Goal: Book appointment/travel/reservation

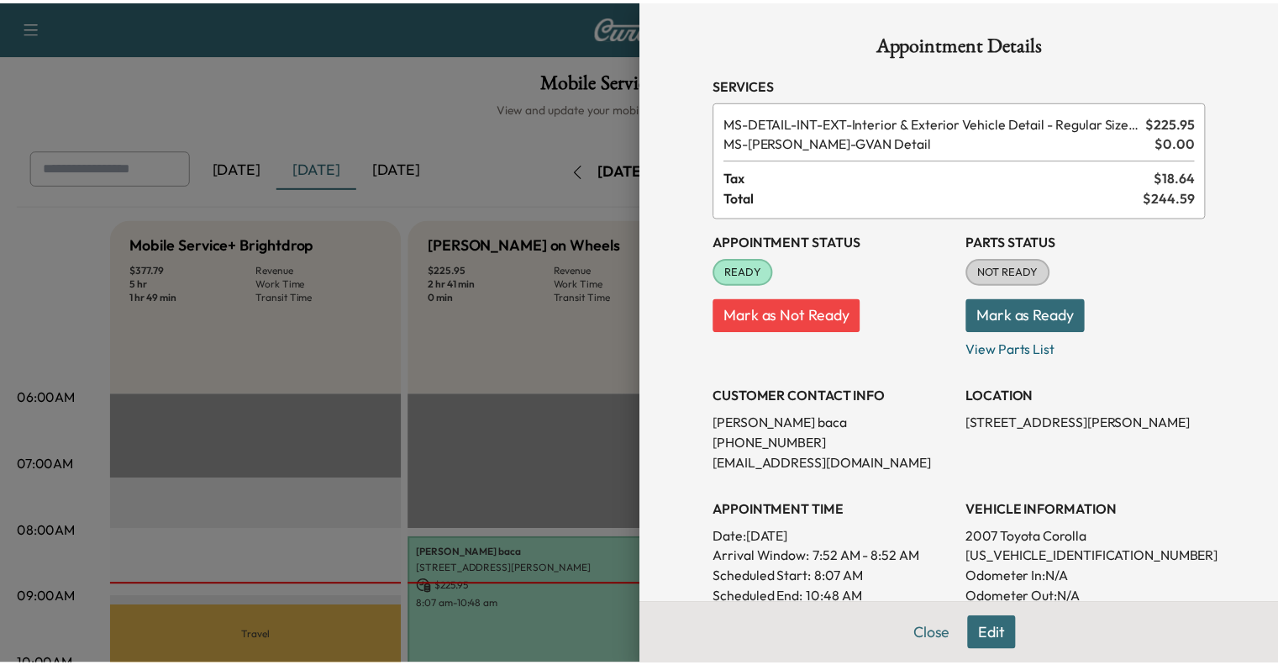
scroll to position [457, 0]
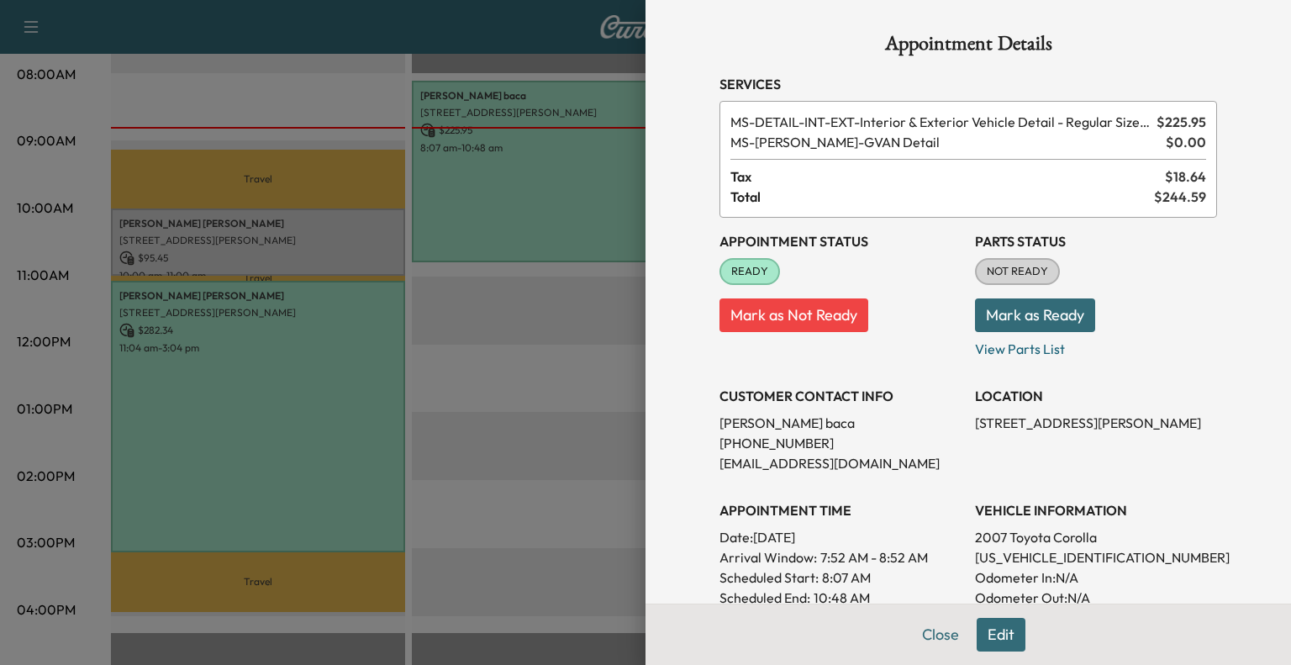
click at [494, 508] on div at bounding box center [645, 332] width 1291 height 665
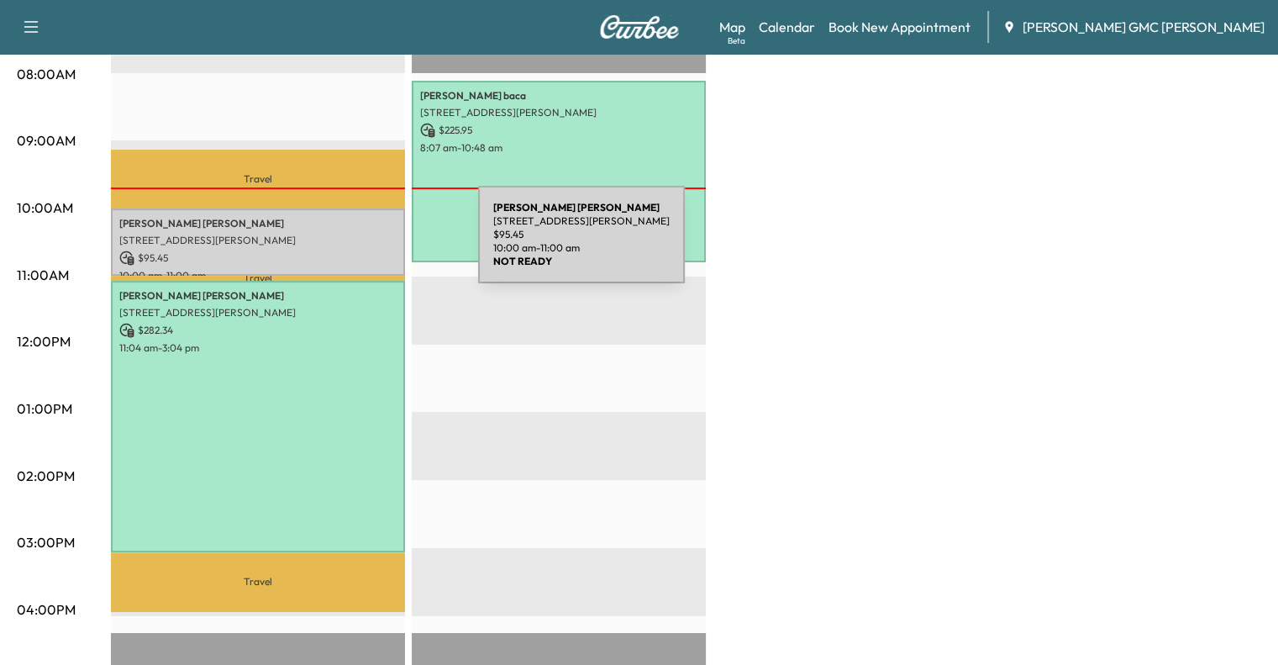
click at [352, 245] on div "[PERSON_NAME] [STREET_ADDRESS][PERSON_NAME] $ 95.45 10:00 am - 11:00 am" at bounding box center [258, 242] width 294 height 68
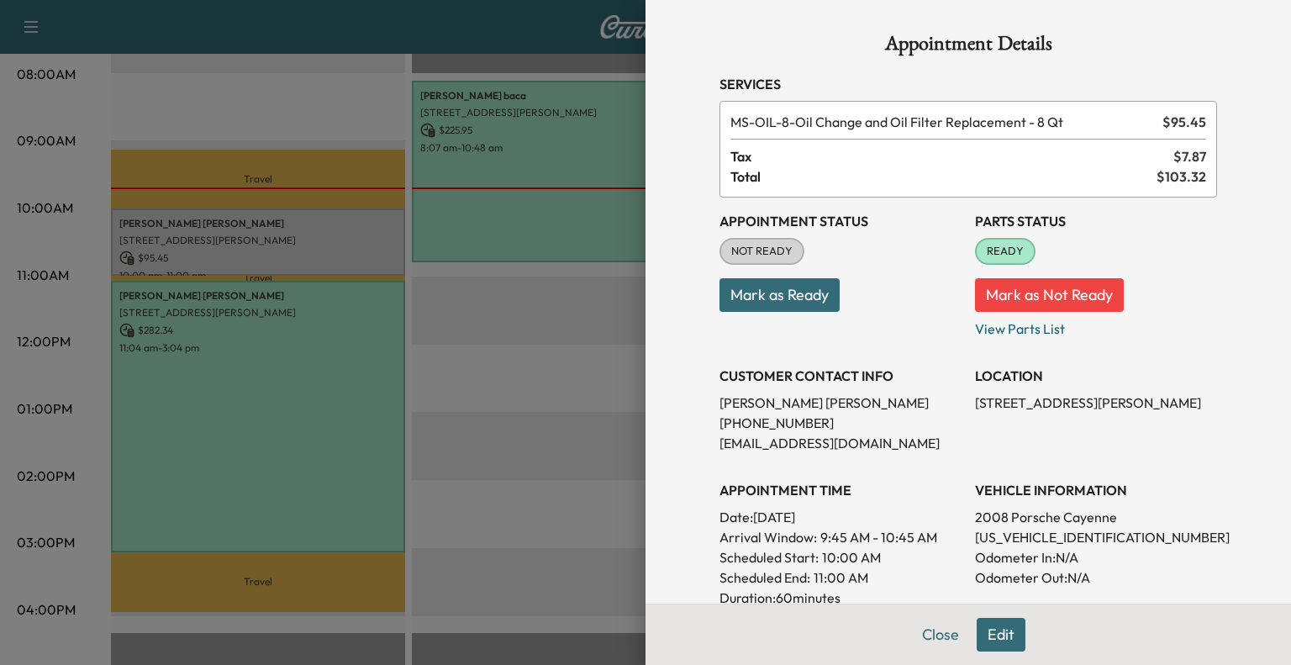
click at [545, 322] on div at bounding box center [645, 332] width 1291 height 665
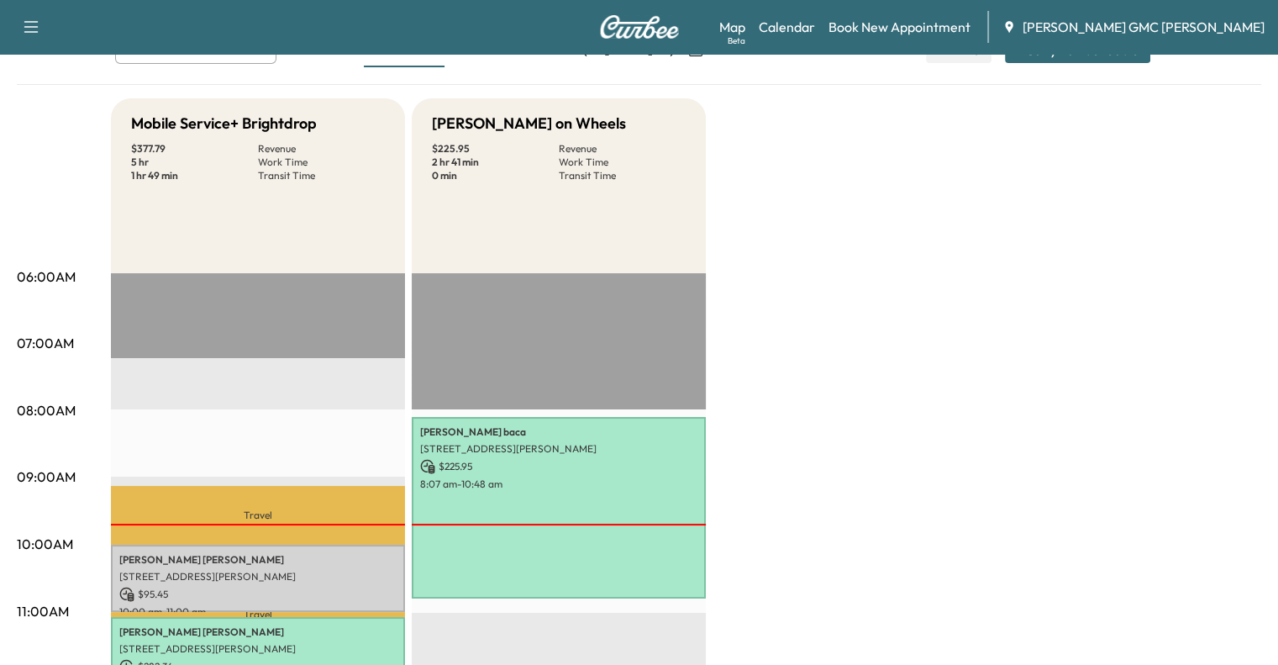
scroll to position [66, 0]
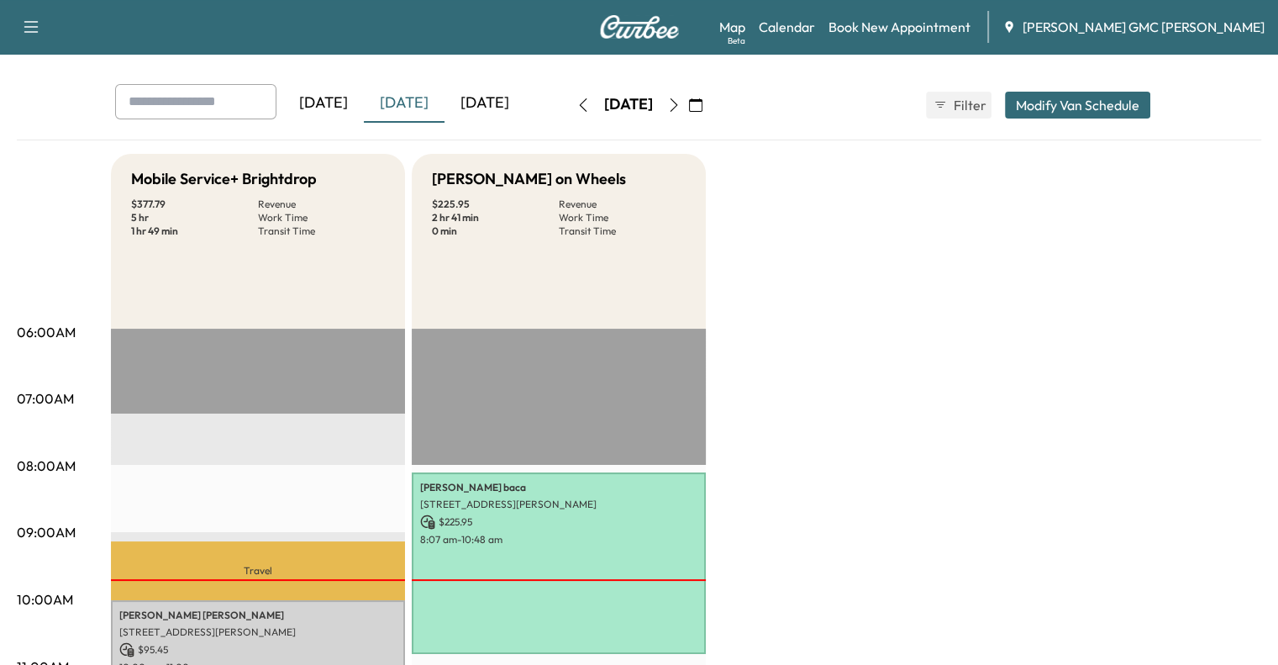
click at [710, 103] on button "button" at bounding box center [696, 105] width 29 height 27
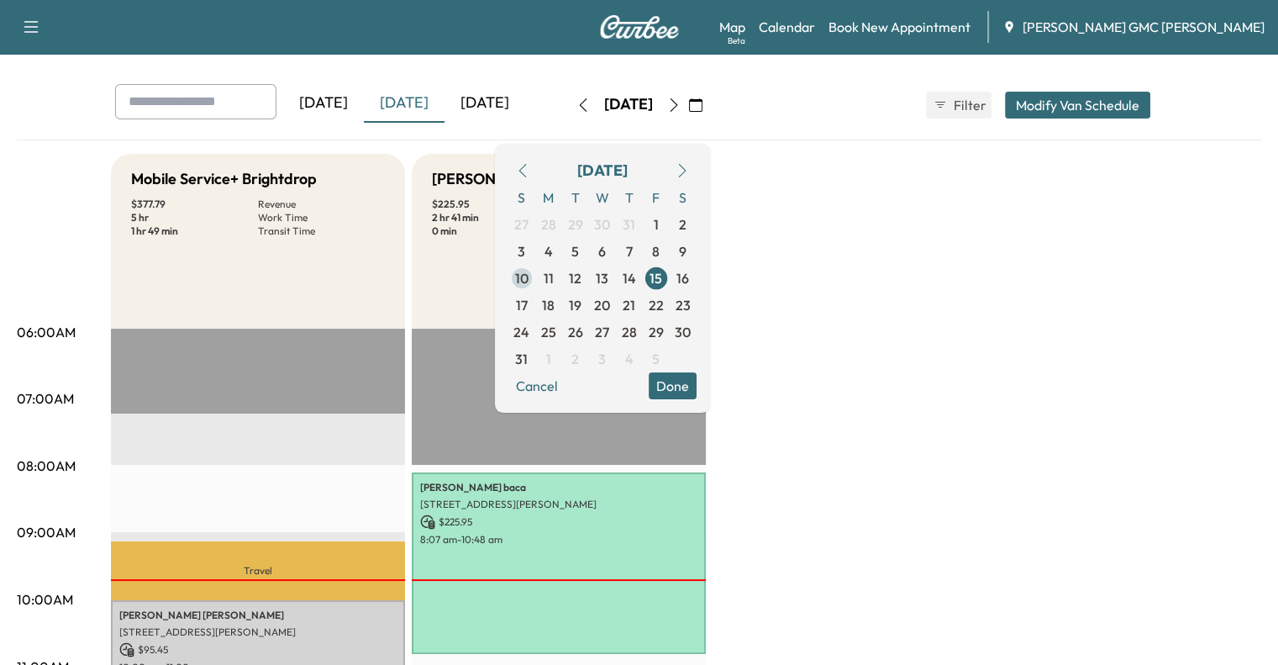
click at [535, 272] on span "10" at bounding box center [521, 278] width 27 height 27
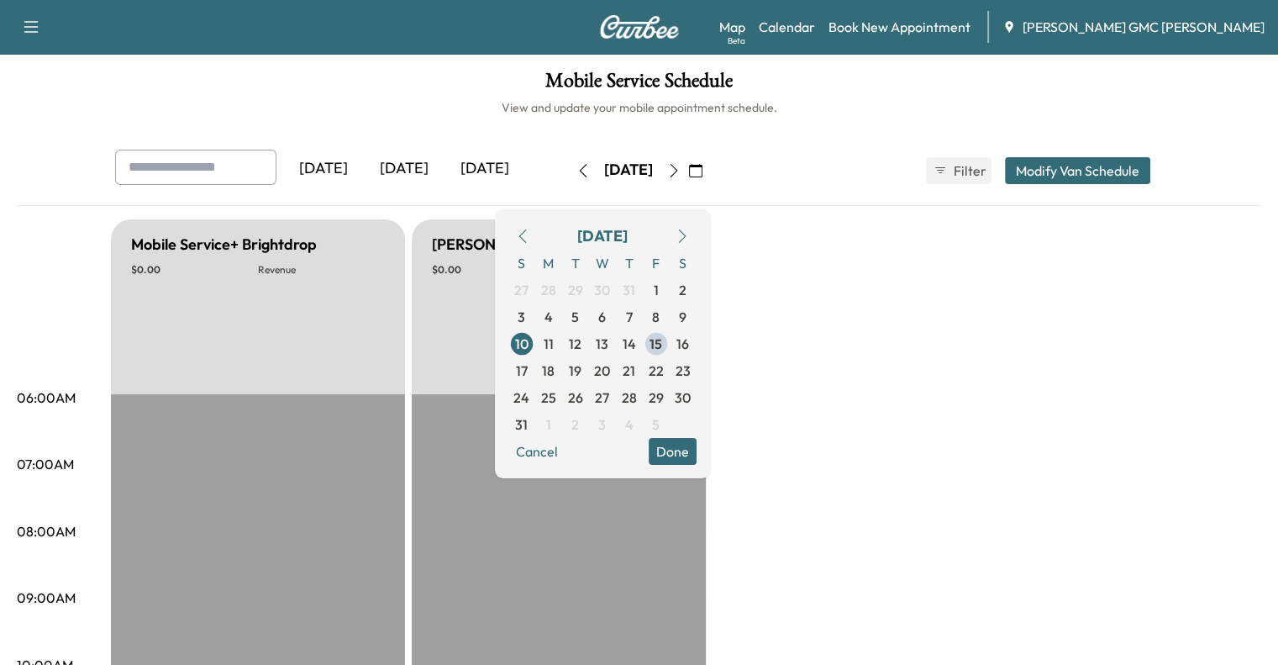
click at [681, 171] on icon "button" at bounding box center [673, 170] width 13 height 13
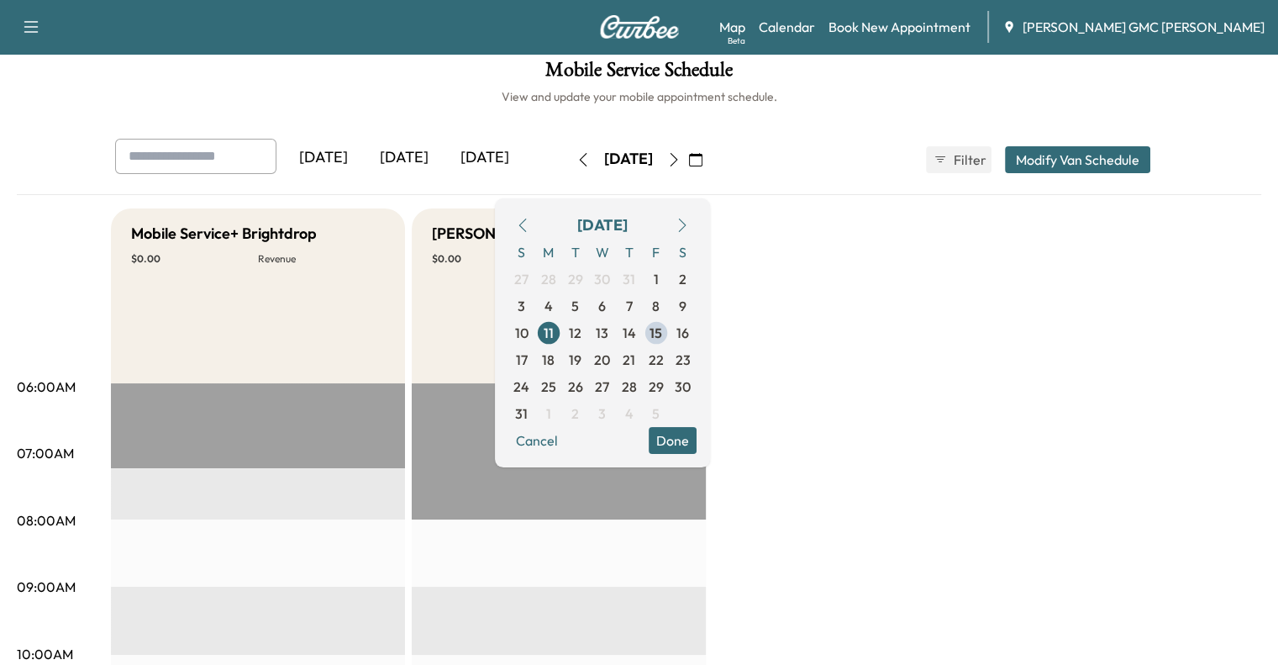
scroll to position [10, 0]
click at [681, 165] on icon "button" at bounding box center [673, 160] width 13 height 13
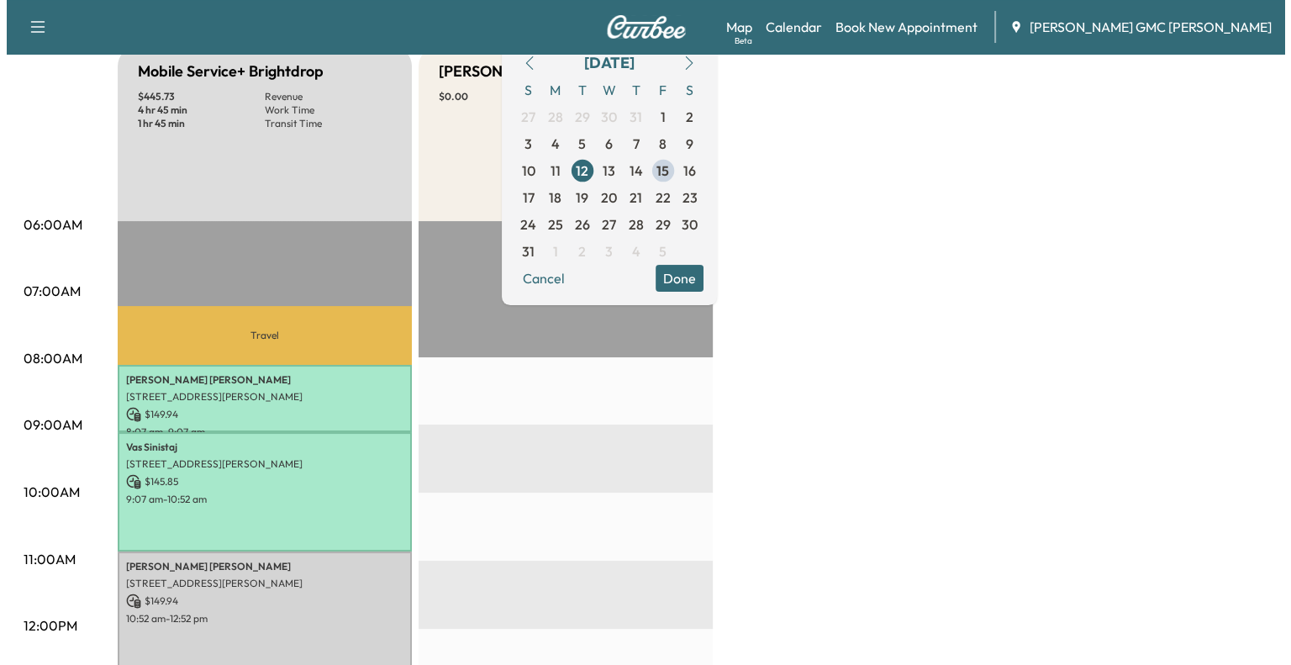
scroll to position [220, 0]
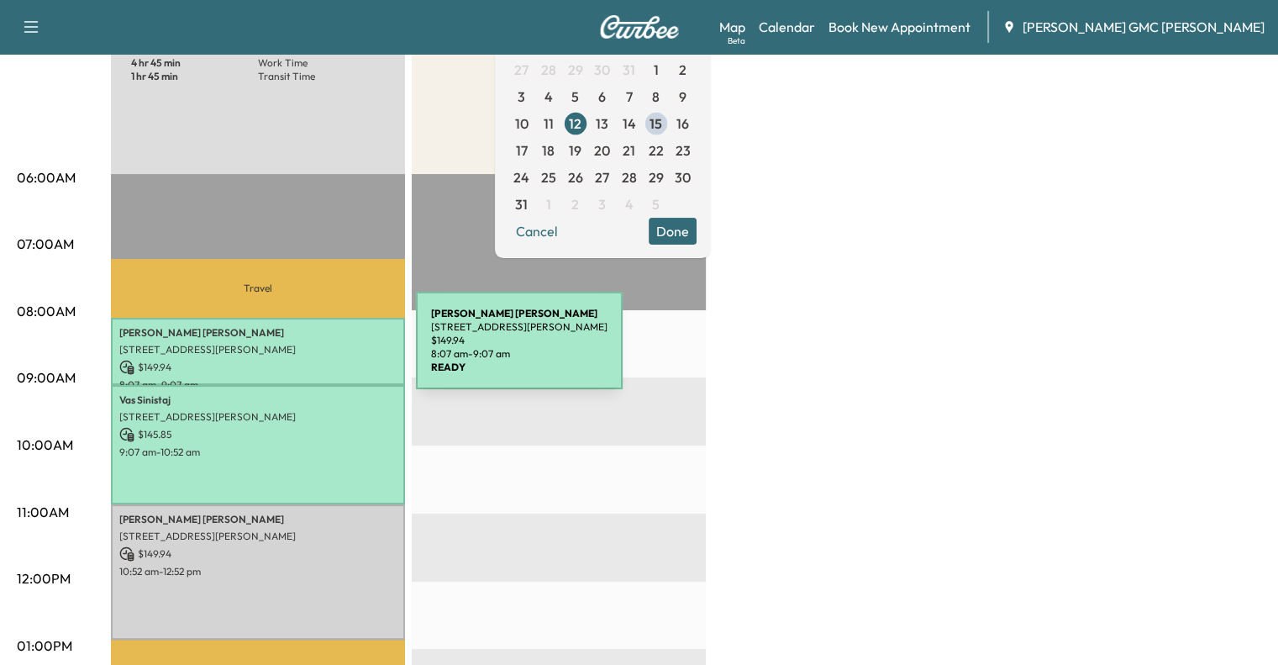
click at [290, 350] on p "[STREET_ADDRESS][PERSON_NAME]" at bounding box center [257, 349] width 277 height 13
